Goal: Find specific page/section: Find specific page/section

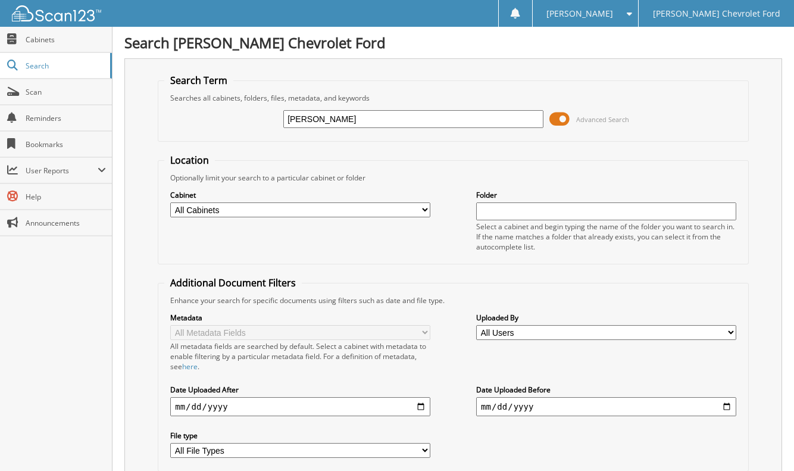
type input "[PERSON_NAME]"
drag, startPoint x: 315, startPoint y: 121, endPoint x: 102, endPoint y: 136, distance: 213.5
type input "o"
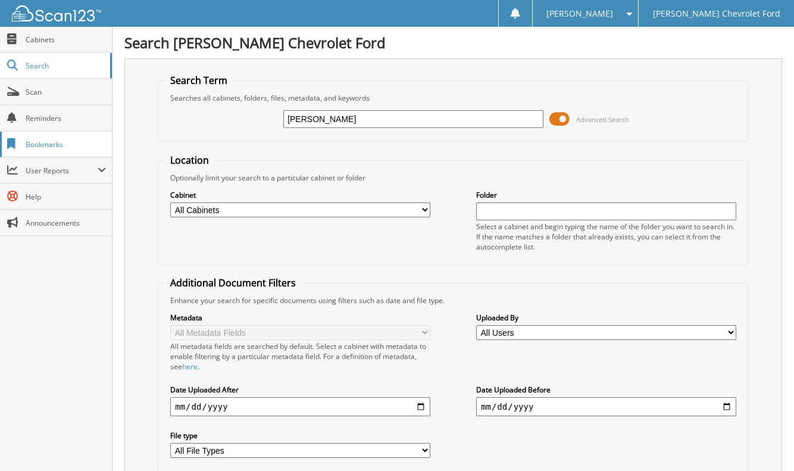
type input "OSNER"
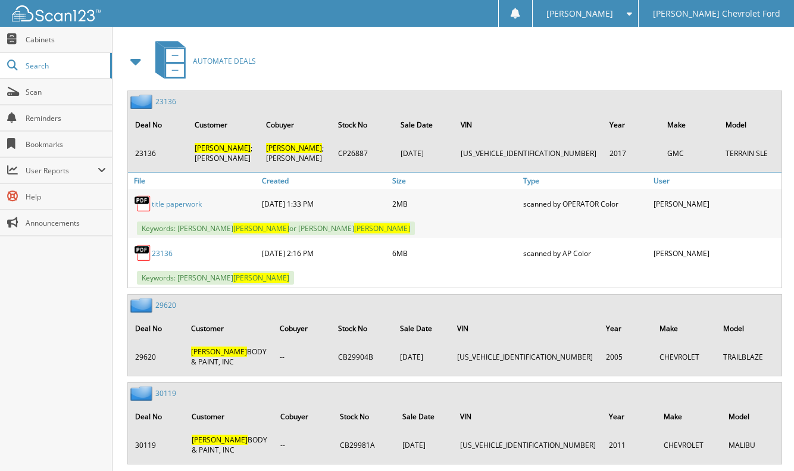
scroll to position [536, 0]
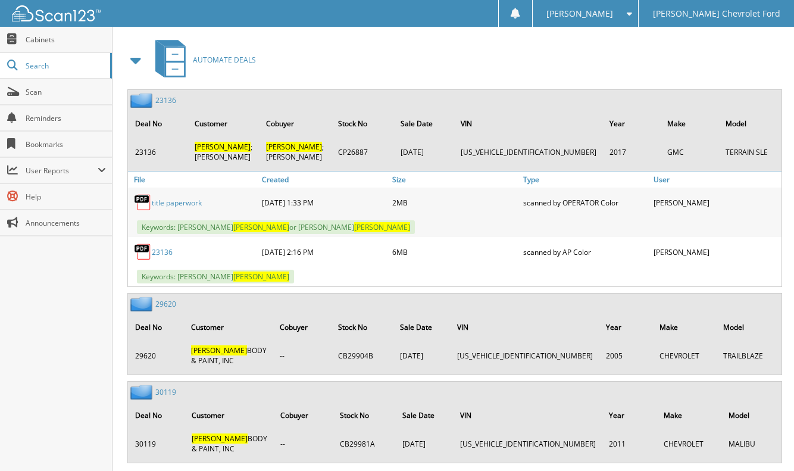
click at [138, 67] on span at bounding box center [136, 59] width 17 height 21
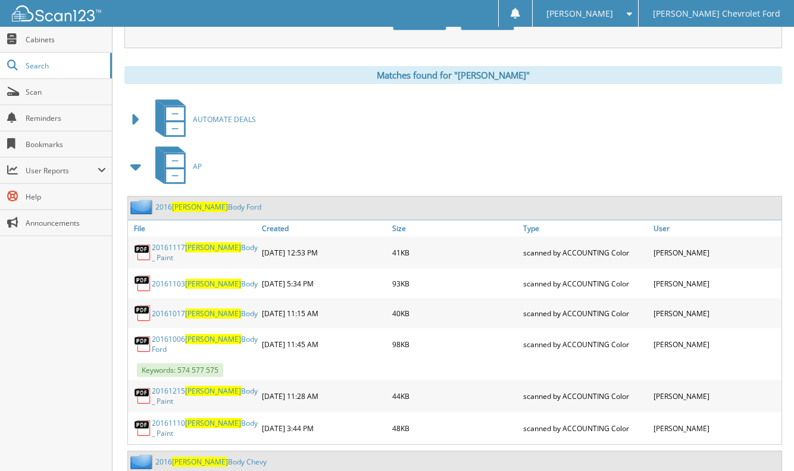
scroll to position [0, 0]
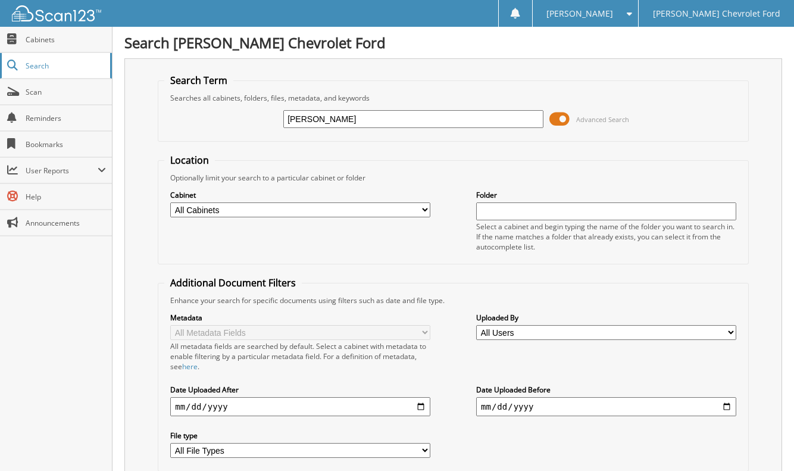
drag, startPoint x: 363, startPoint y: 113, endPoint x: 1, endPoint y: 71, distance: 364.2
type input "[US_VEHICLE_IDENTIFICATION_NUMBER]"
drag, startPoint x: 348, startPoint y: 120, endPoint x: 381, endPoint y: 126, distance: 34.0
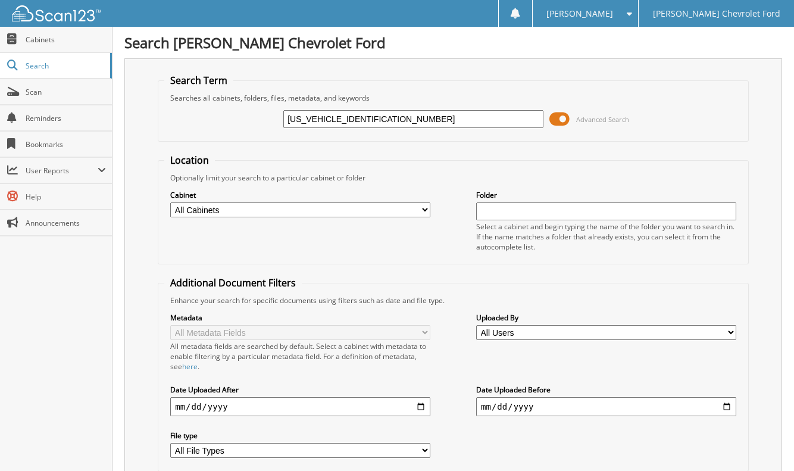
click at [381, 126] on input "[US_VEHICLE_IDENTIFICATION_NUMBER]" at bounding box center [413, 119] width 260 height 18
drag, startPoint x: 1, startPoint y: 288, endPoint x: 2, endPoint y: 274, distance: 14.3
click at [1, 286] on div "Close Cabinets Search Scan Reminders Bookmarks User Reports" at bounding box center [56, 249] width 112 height 444
drag, startPoint x: 383, startPoint y: 118, endPoint x: 4, endPoint y: 90, distance: 379.5
click at [16, 92] on body "[PERSON_NAME] Settings Logout [PERSON_NAME] Chevrolet Ford Close Cabinets Searc…" at bounding box center [397, 405] width 794 height 810
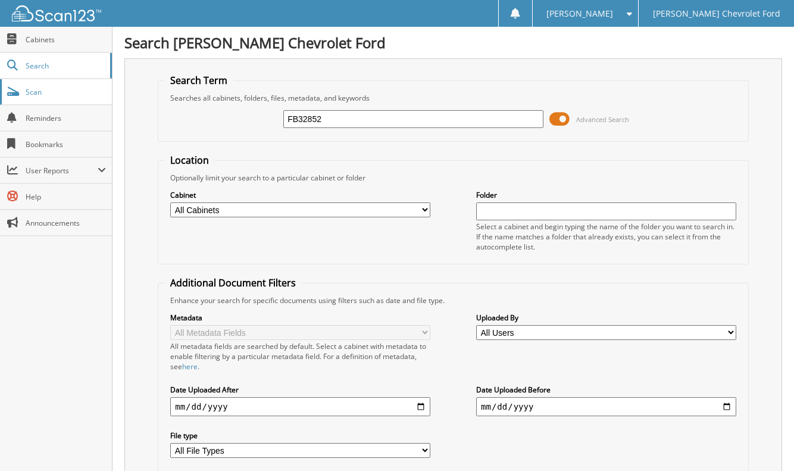
type input "FB32852"
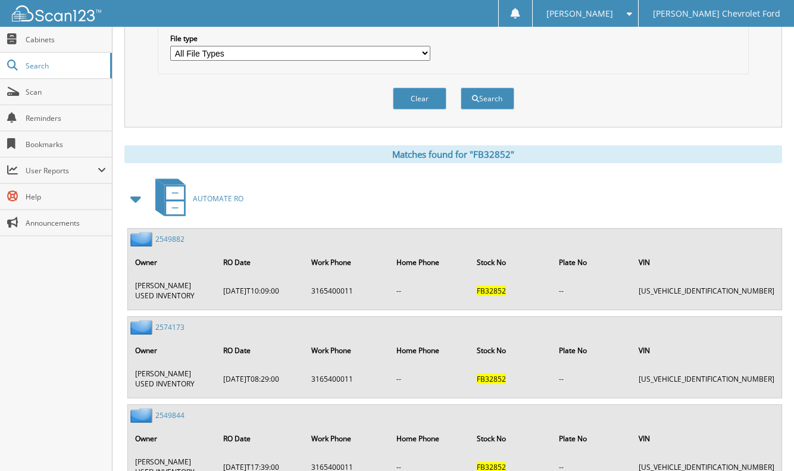
scroll to position [417, 0]
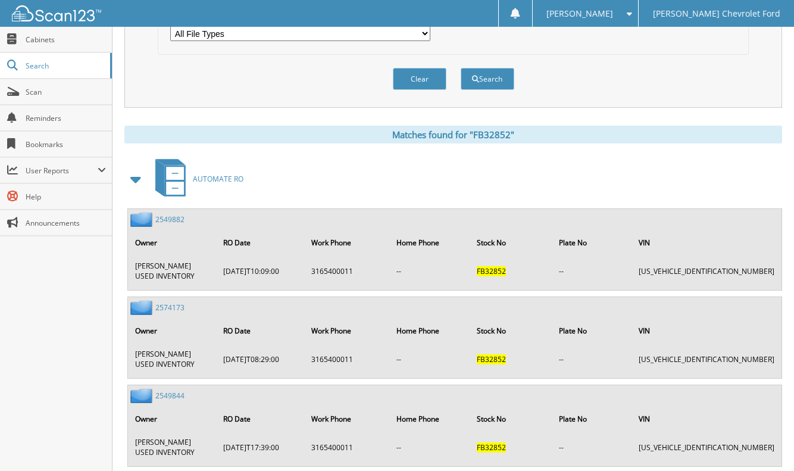
click at [167, 265] on td "[PERSON_NAME] USED INVENTORY" at bounding box center [172, 271] width 87 height 30
click at [170, 219] on link "2549882" at bounding box center [169, 219] width 29 height 10
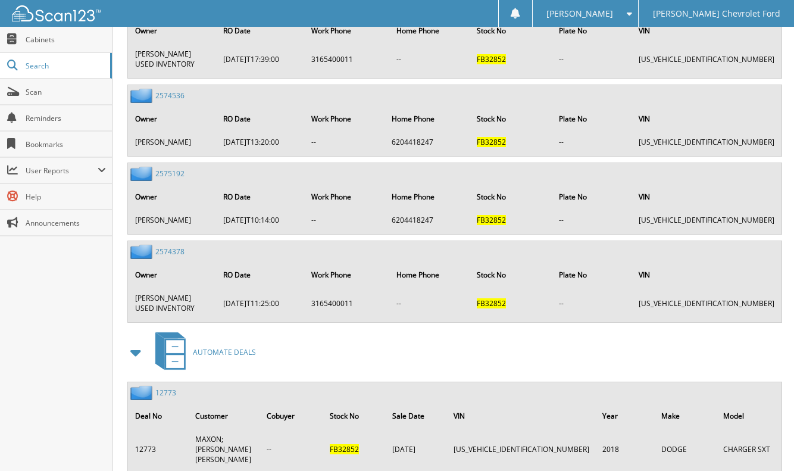
scroll to position [834, 0]
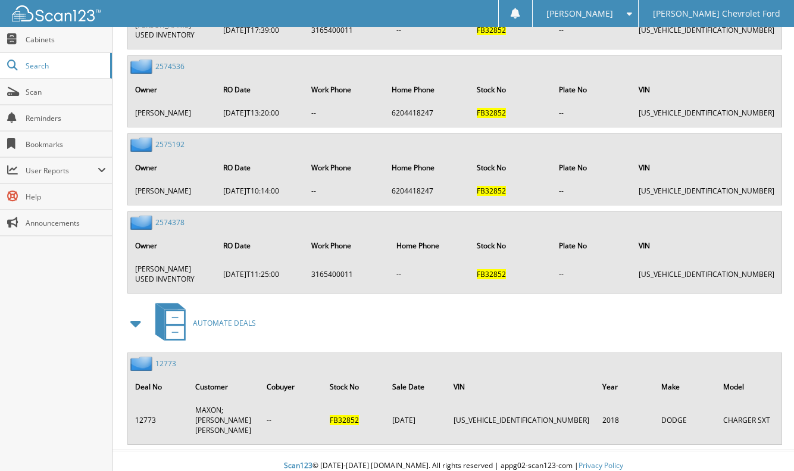
click at [165, 359] on link "12773" at bounding box center [165, 363] width 21 height 10
